Goal: Go to known website: Access a specific website the user already knows

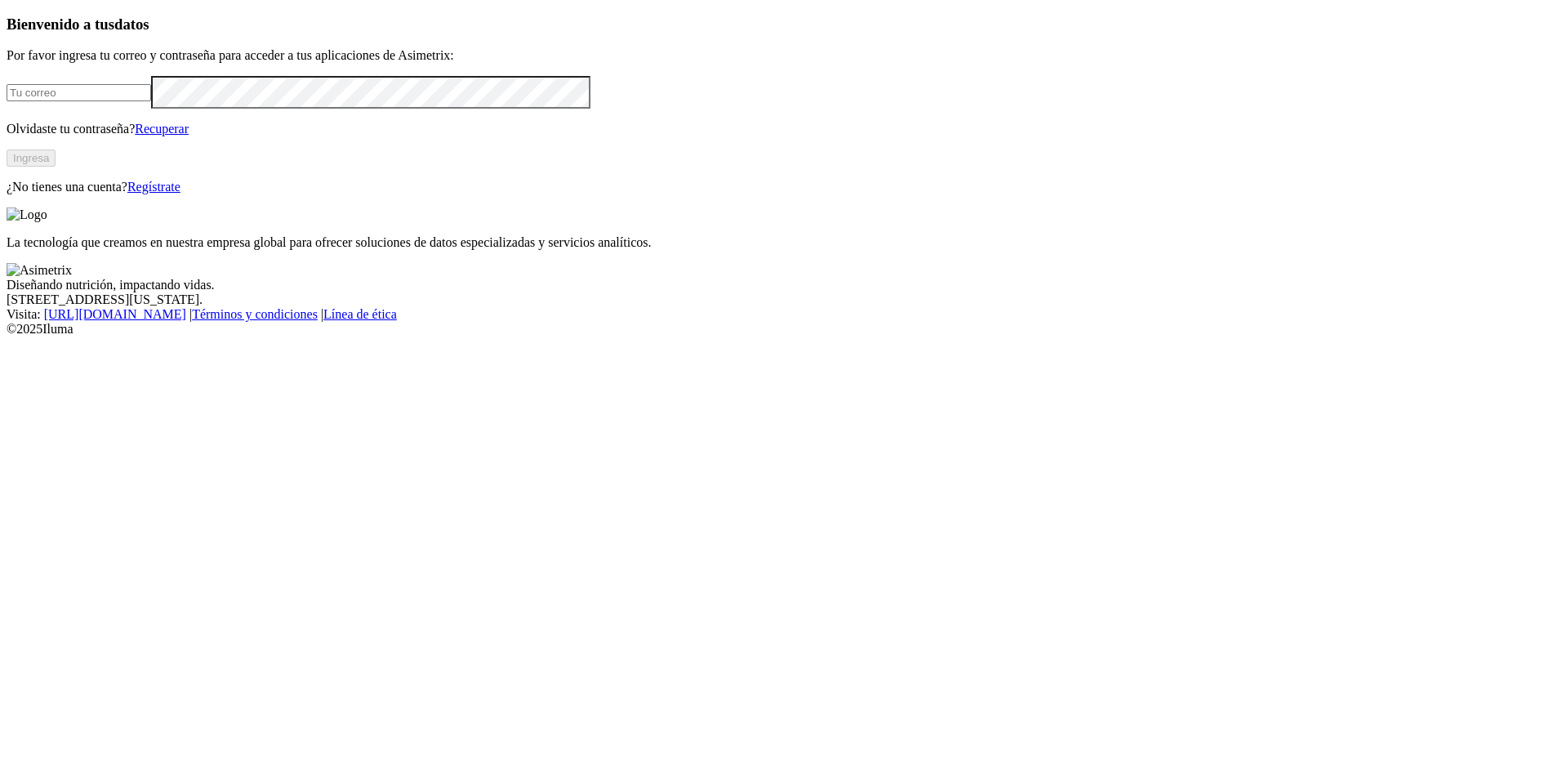
type input "[EMAIL_ADDRESS][DOMAIN_NAME]"
click at [55, 166] on button "Ingresa" at bounding box center [31, 158] width 49 height 17
